Goal: Task Accomplishment & Management: Manage account settings

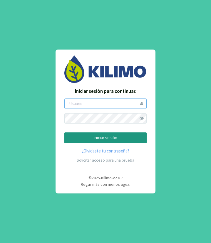
click at [83, 102] on input "email" at bounding box center [105, 103] width 82 height 10
type input "mistolancho"
click at [111, 100] on input "mistolancho" at bounding box center [105, 103] width 82 height 10
click at [64, 132] on button "iniciar sesión" at bounding box center [105, 137] width 82 height 11
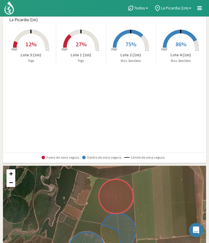
scroll to position [36, 0]
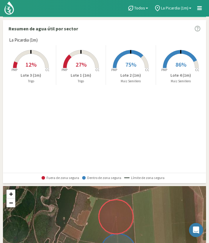
click at [170, 9] on link "La Picardia (1m)" at bounding box center [172, 8] width 43 height 11
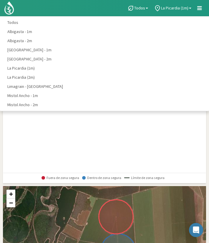
click at [29, 97] on link "Mistol Ancho - 1m" at bounding box center [104, 95] width 209 height 9
